Goal: Task Accomplishment & Management: Use online tool/utility

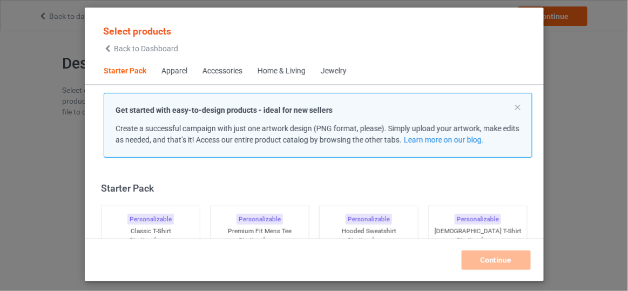
scroll to position [13, 0]
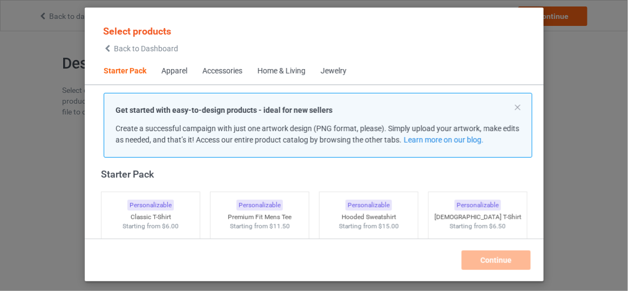
scroll to position [14, 0]
click at [164, 43] on div "Select products Back to Dashboard" at bounding box center [140, 39] width 75 height 28
click at [164, 46] on span "Back to Dashboard" at bounding box center [146, 48] width 64 height 9
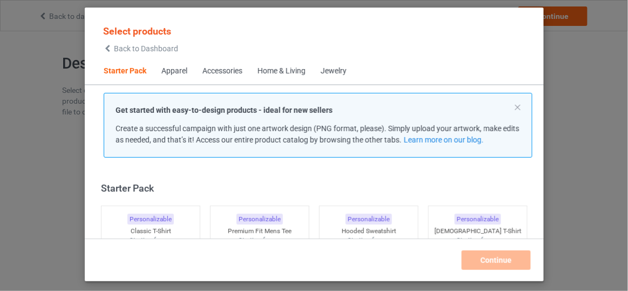
scroll to position [13, 0]
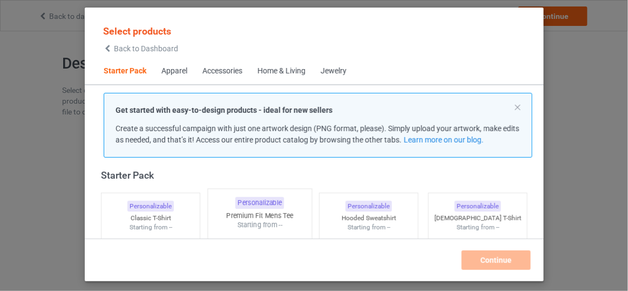
click at [266, 218] on div "Premium Fit Mens Tee" at bounding box center [260, 215] width 104 height 9
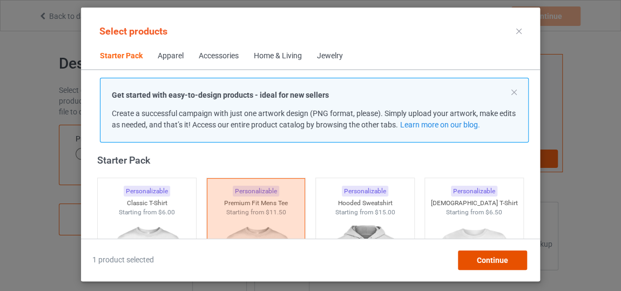
click at [501, 260] on span "Continue" at bounding box center [492, 260] width 31 height 9
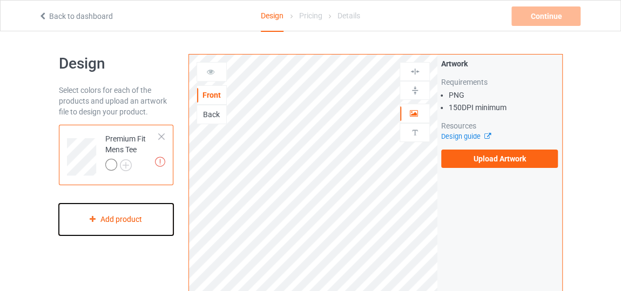
click at [136, 217] on div "Add product" at bounding box center [116, 220] width 115 height 32
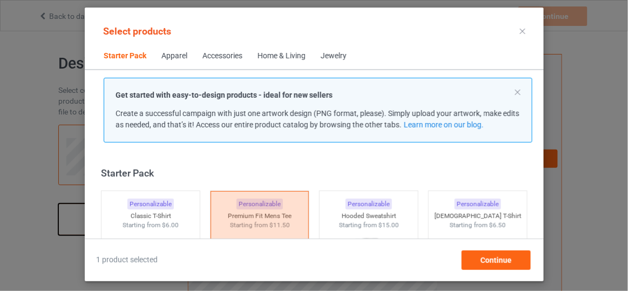
scroll to position [14, 0]
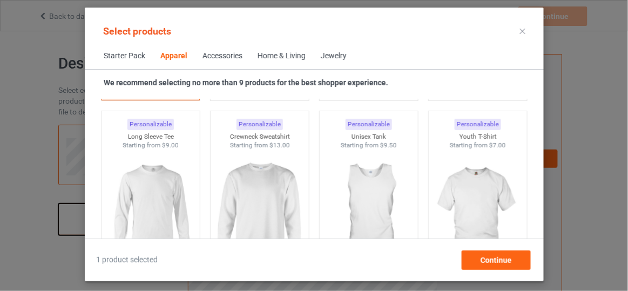
scroll to position [800, 0]
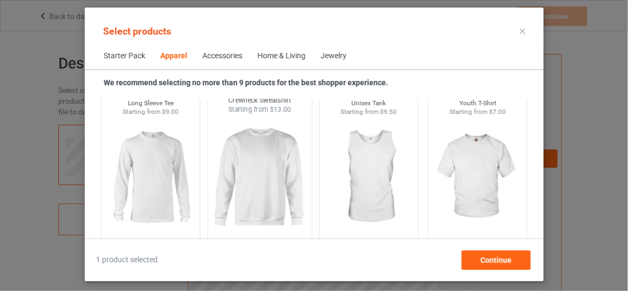
click at [279, 178] on img at bounding box center [260, 178] width 102 height 127
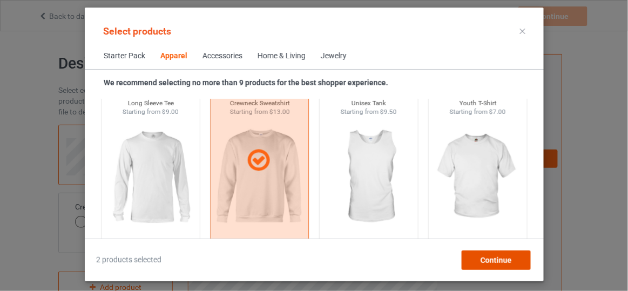
click at [504, 264] on div "Continue" at bounding box center [495, 260] width 69 height 19
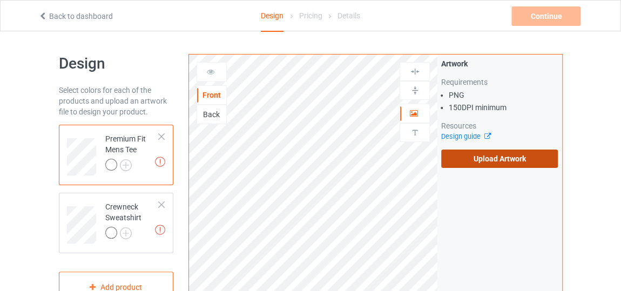
click at [502, 157] on label "Upload Artwork" at bounding box center [499, 159] width 117 height 18
click at [0, 0] on input "Upload Artwork" at bounding box center [0, 0] width 0 height 0
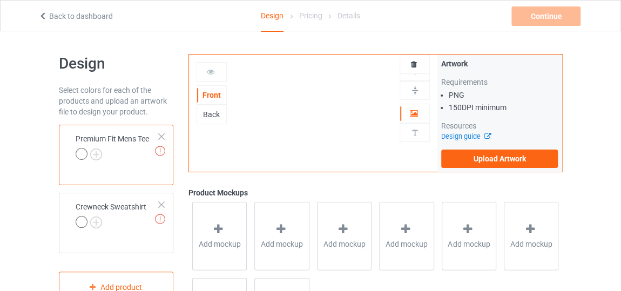
click at [407, 37] on div "Design Select colors for each of the products and upload an artwork file to des…" at bounding box center [311, 202] width 504 height 342
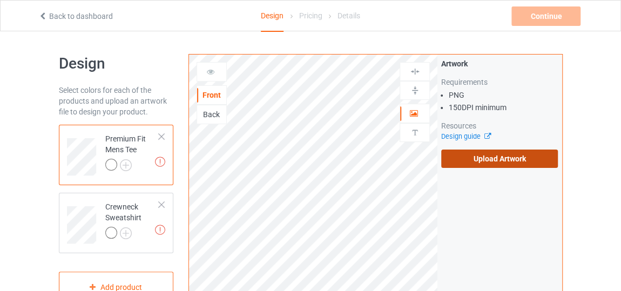
click at [475, 155] on label "Upload Artwork" at bounding box center [499, 159] width 117 height 18
click at [0, 0] on input "Upload Artwork" at bounding box center [0, 0] width 0 height 0
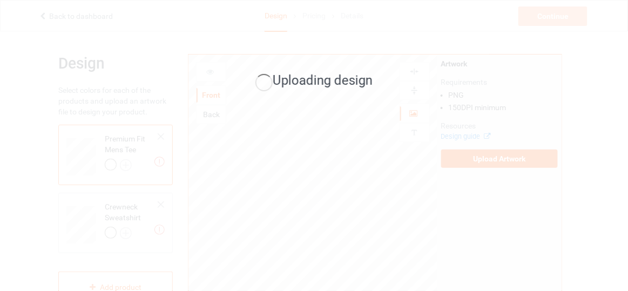
click at [353, 192] on div "Uploading design" at bounding box center [314, 145] width 628 height 291
